Goal: Information Seeking & Learning: Learn about a topic

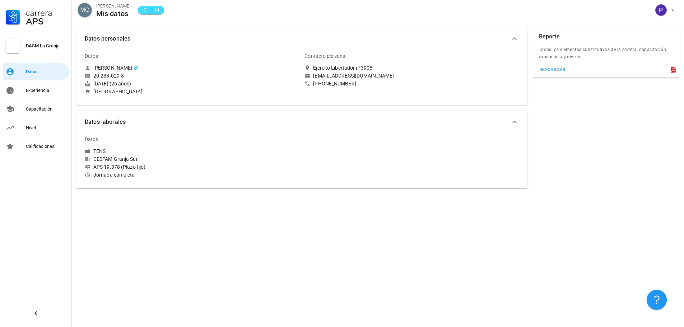
click at [613, 40] on div "Reporte" at bounding box center [606, 36] width 147 height 19
click at [36, 121] on link "Nivel" at bounding box center [36, 127] width 66 height 17
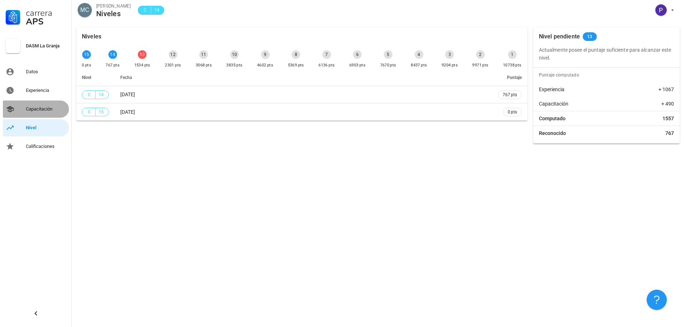
click at [45, 108] on div "Capacitación" at bounding box center [46, 109] width 40 height 6
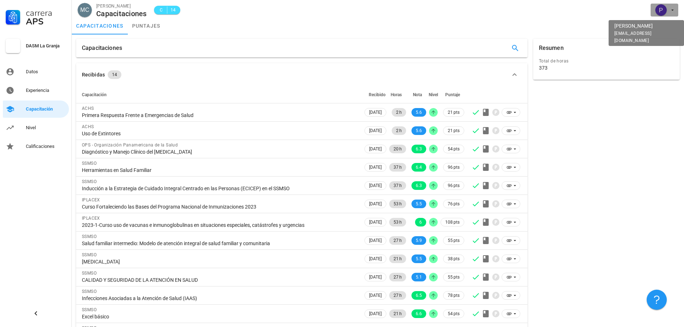
click at [669, 8] on span "button" at bounding box center [665, 9] width 22 height 11
click at [667, 28] on div "Salir" at bounding box center [668, 28] width 11 height 14
